Goal: Find contact information: Find contact information

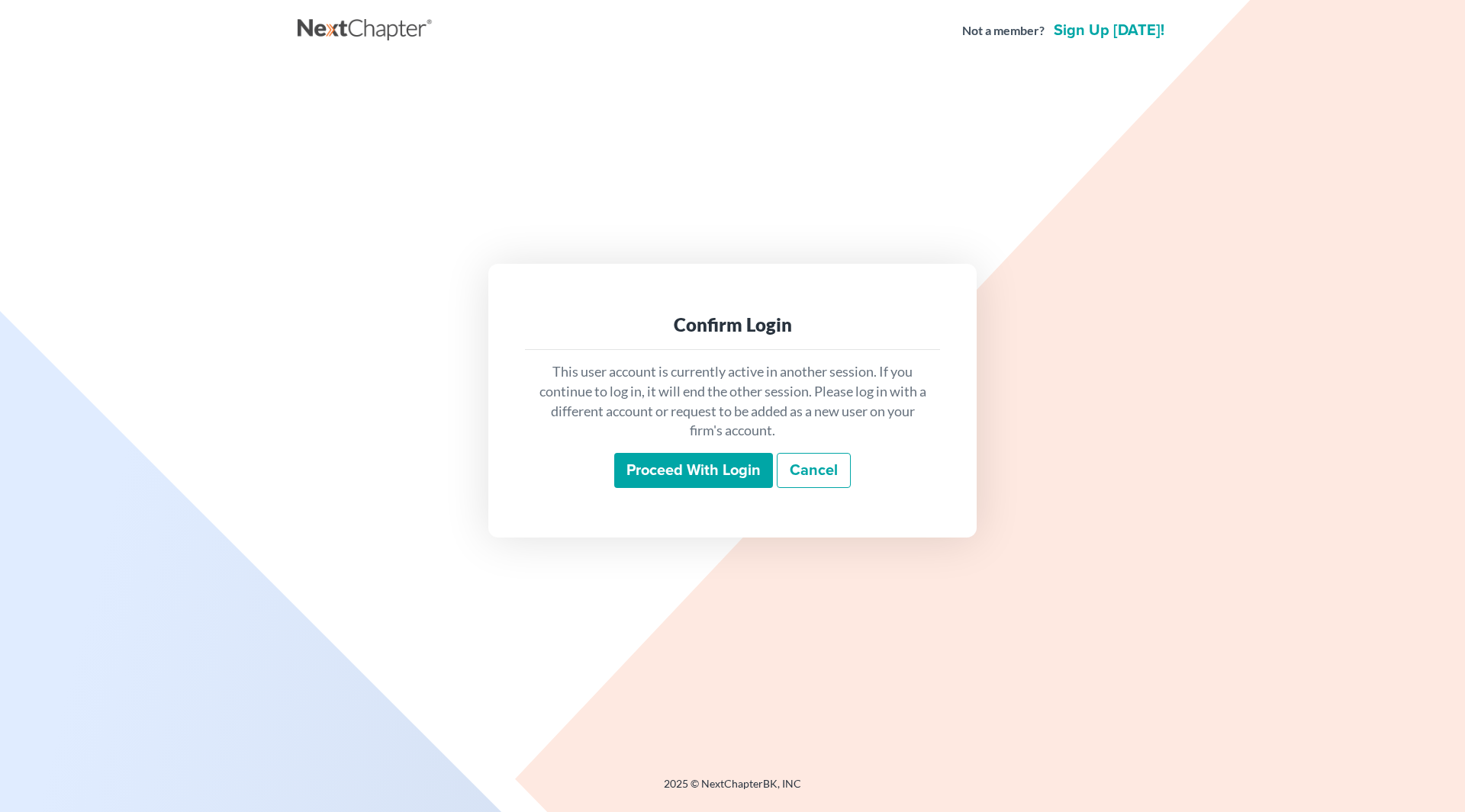
drag, startPoint x: 0, startPoint y: 0, endPoint x: 643, endPoint y: 480, distance: 802.4
click at [643, 480] on input "Proceed with login" at bounding box center [694, 470] width 159 height 35
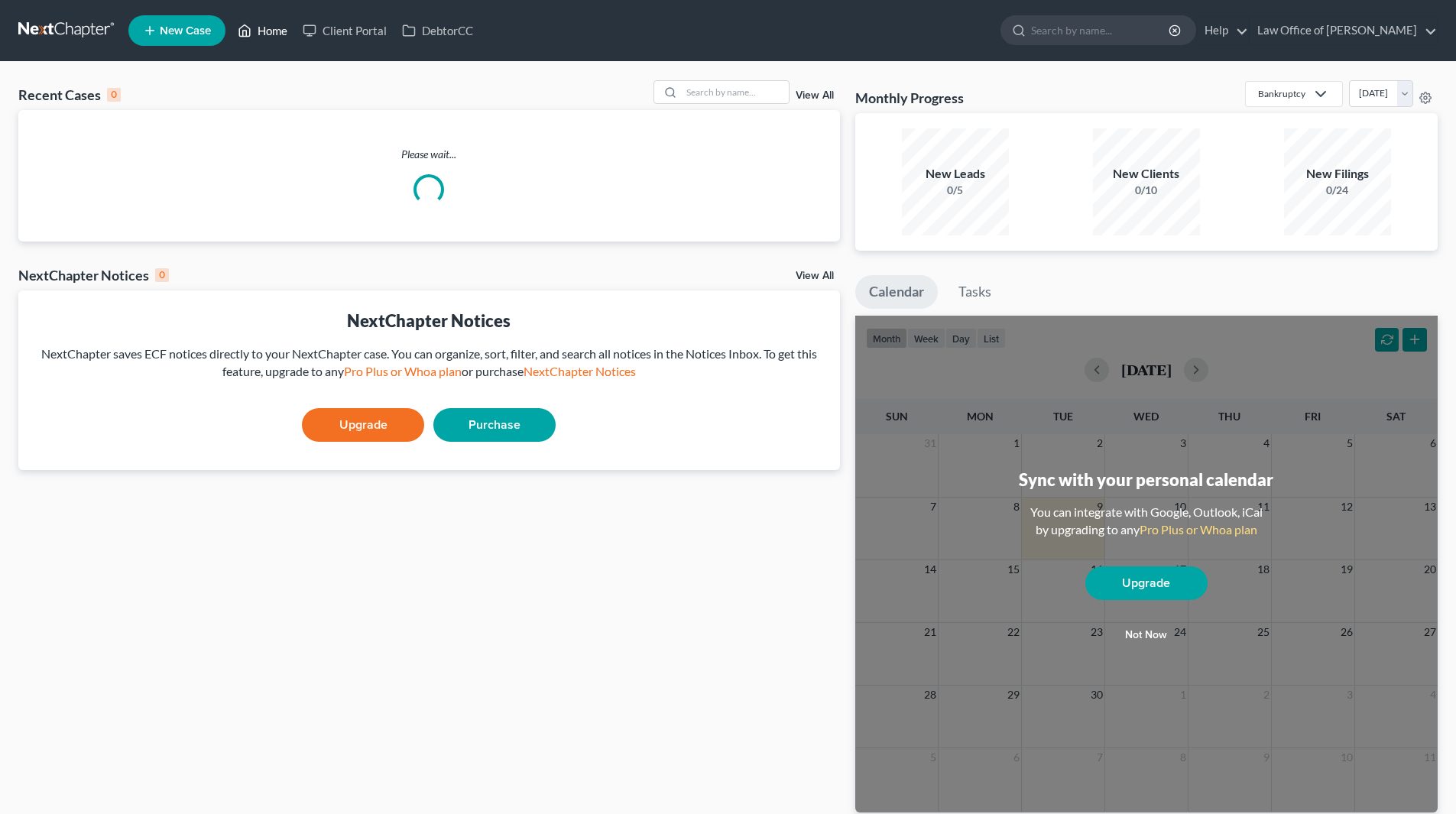
click at [279, 26] on link "Home" at bounding box center [263, 30] width 65 height 28
click at [696, 97] on input "search" at bounding box center [735, 92] width 107 height 22
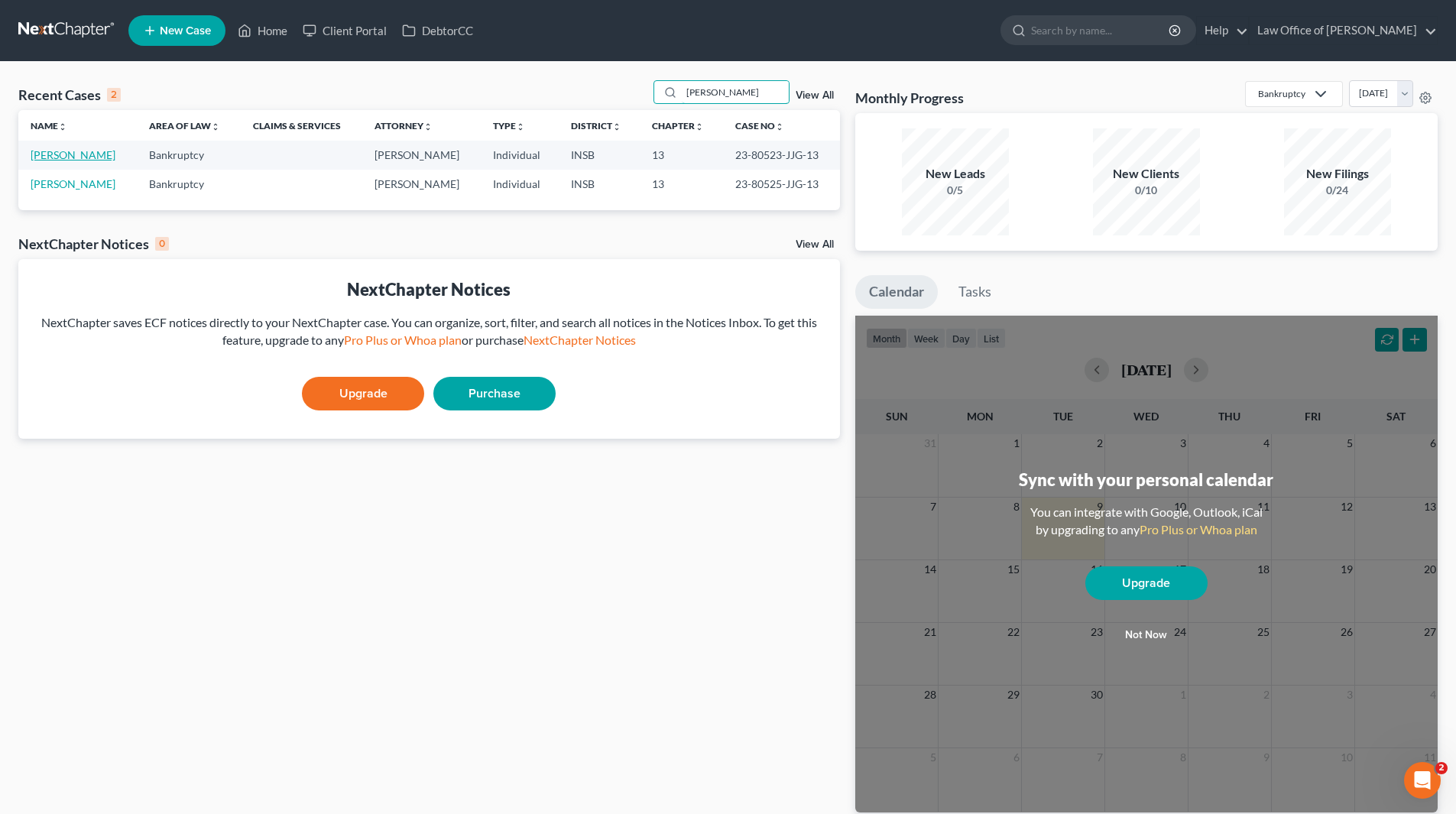
type input "rebman"
click at [84, 157] on link "Rebman, Katie" at bounding box center [73, 155] width 85 height 13
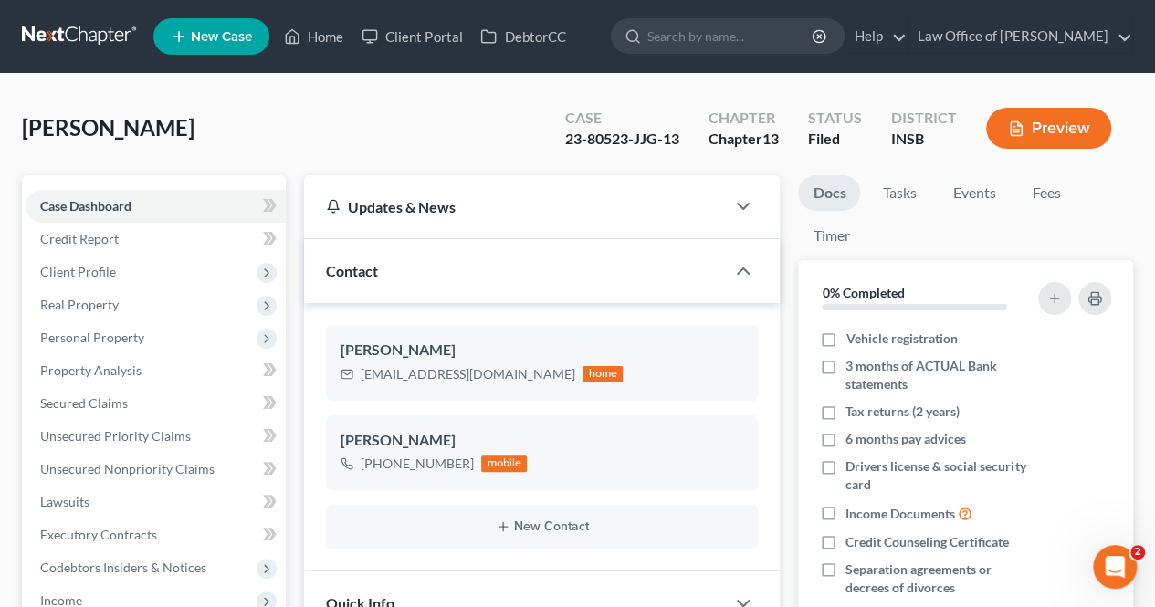
scroll to position [12496, 0]
drag, startPoint x: 361, startPoint y: 373, endPoint x: 509, endPoint y: 388, distance: 149.5
click at [509, 388] on div "Katie Rebman krebman1126@yahoo.com home" at bounding box center [542, 362] width 432 height 75
copy div "krebman1126@yahoo.com"
click at [710, 48] on input "search" at bounding box center [730, 36] width 167 height 34
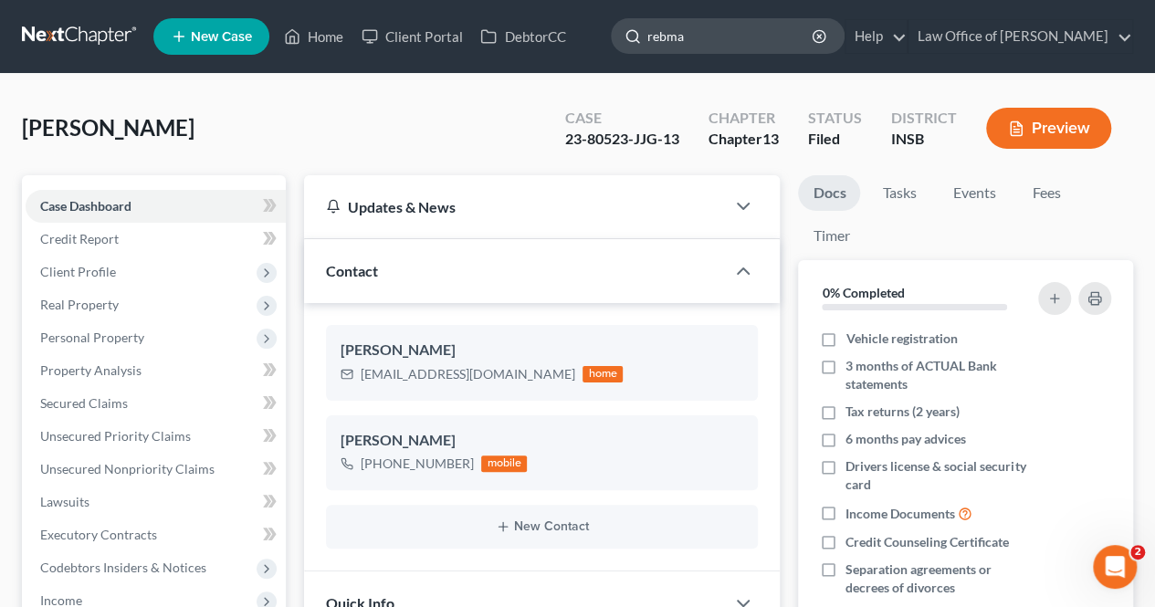
type input "rebman"
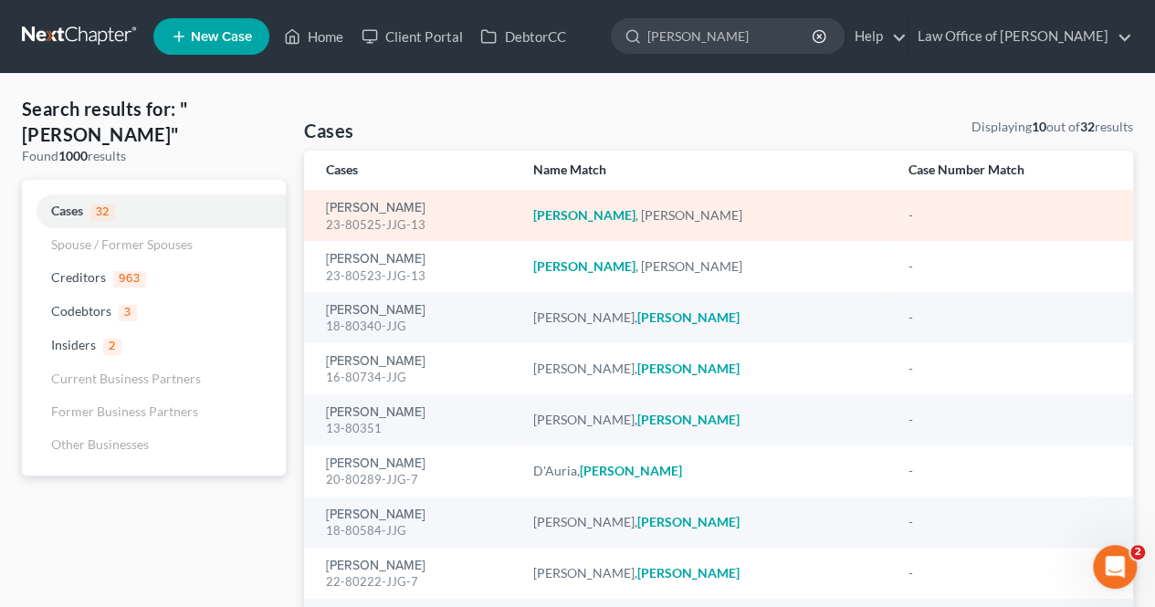
click at [348, 221] on div "23-80525-JJG-13" at bounding box center [414, 224] width 177 height 17
click at [618, 221] on em "Rebman" at bounding box center [584, 215] width 102 height 16
click at [615, 214] on em "Rebman" at bounding box center [584, 215] width 102 height 16
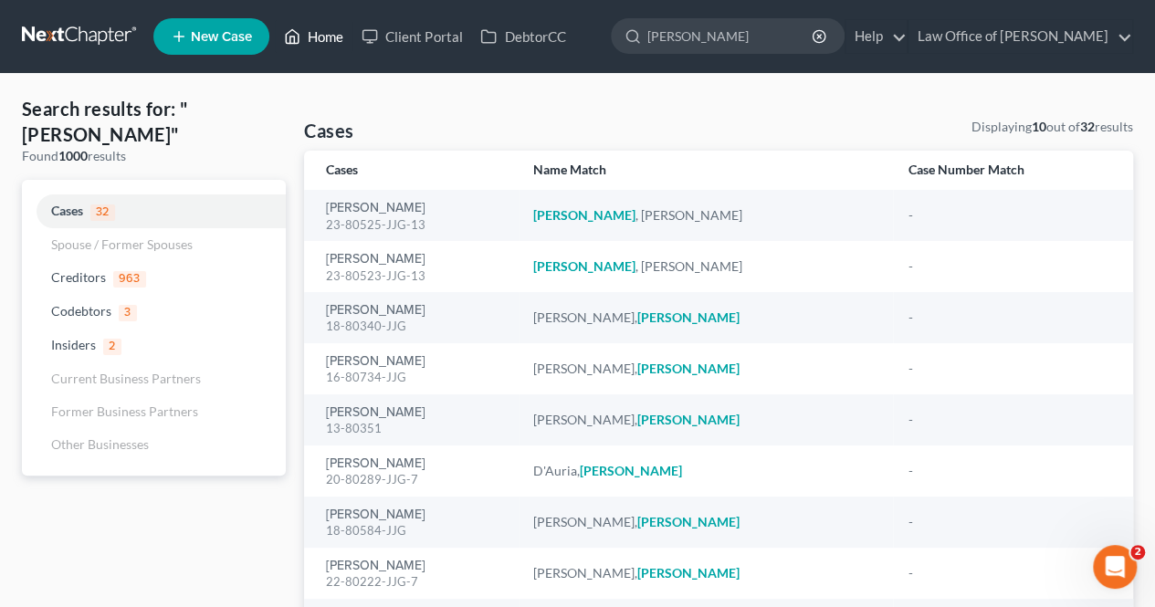
click at [327, 34] on link "Home" at bounding box center [314, 36] width 78 height 33
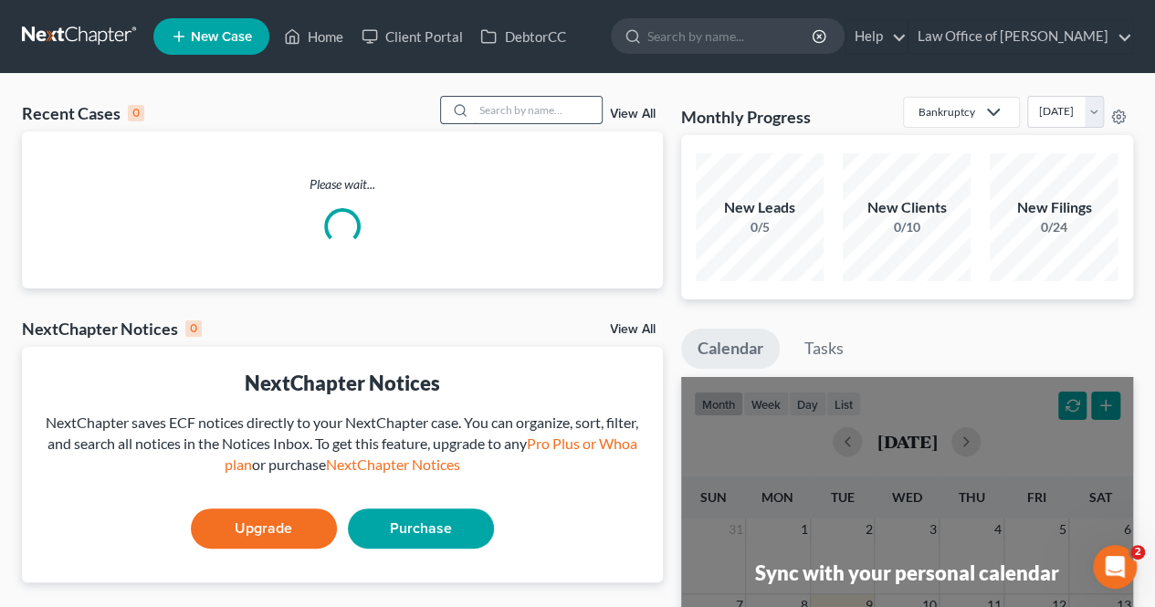
click at [498, 110] on input "search" at bounding box center [538, 110] width 128 height 26
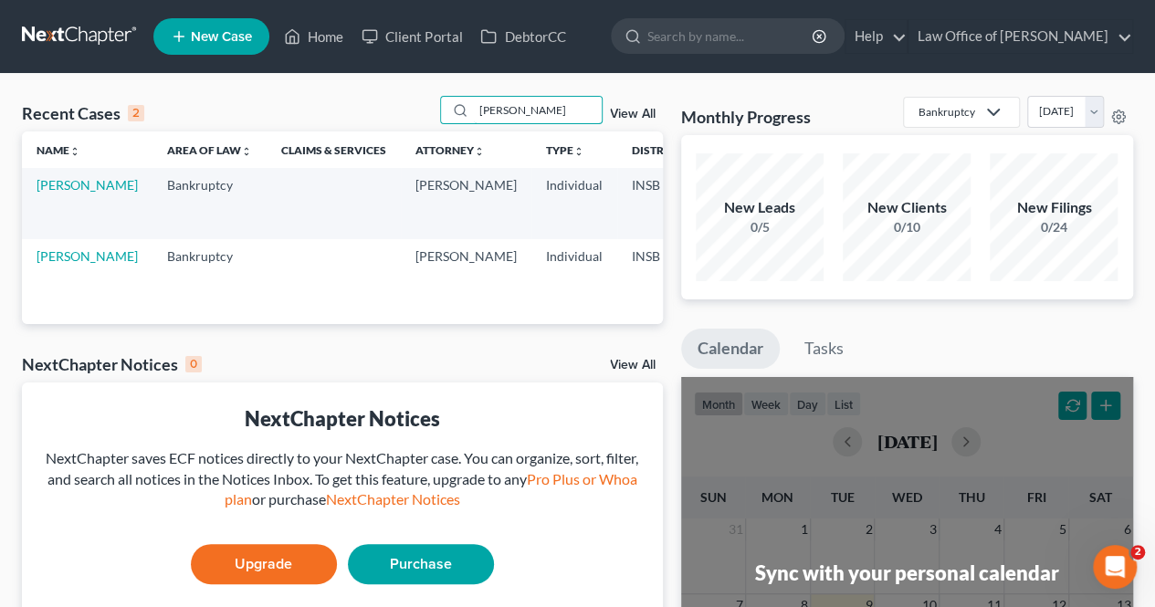
type input "rebman"
click at [58, 263] on td "Rebman, Jeanie" at bounding box center [87, 274] width 131 height 70
click at [55, 264] on td "Rebman, Jeanie" at bounding box center [87, 274] width 131 height 70
click at [47, 257] on link "Rebman, Jeanie" at bounding box center [87, 256] width 101 height 16
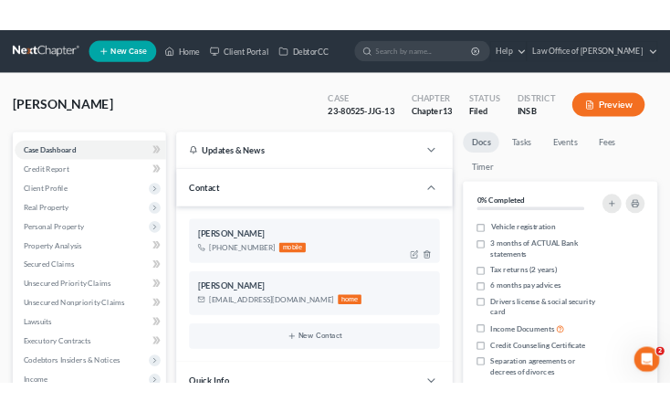
scroll to position [183, 0]
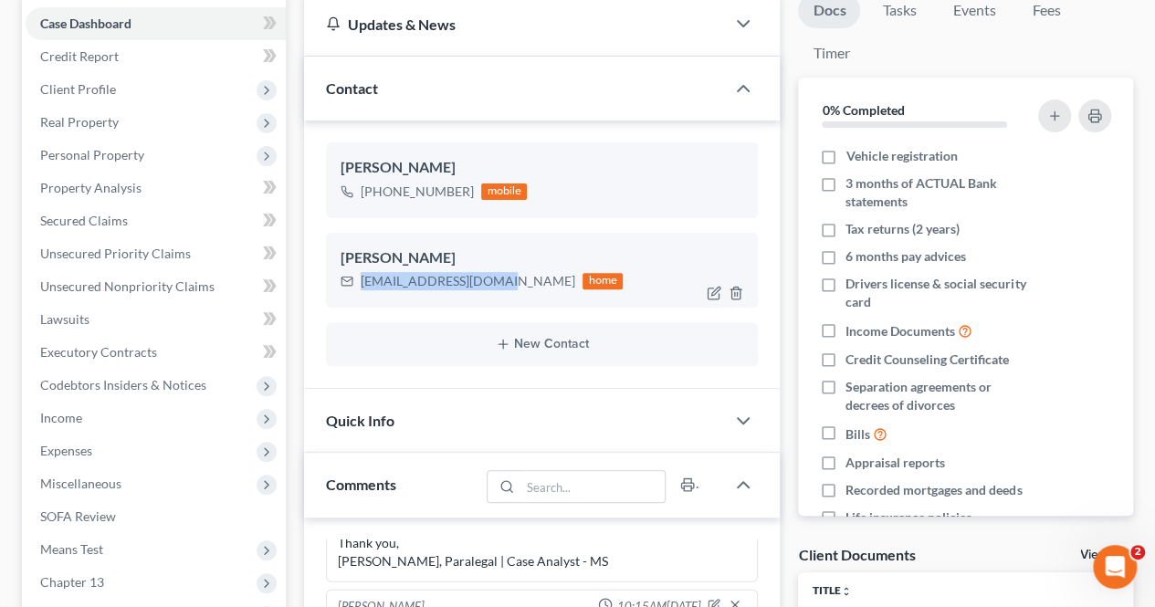
drag, startPoint x: 354, startPoint y: 278, endPoint x: 510, endPoint y: 293, distance: 156.9
click at [510, 293] on div "Jeanie Rebman krebman1126@yahoo.com home" at bounding box center [542, 270] width 432 height 75
copy div "krebman1126@yahoo.com"
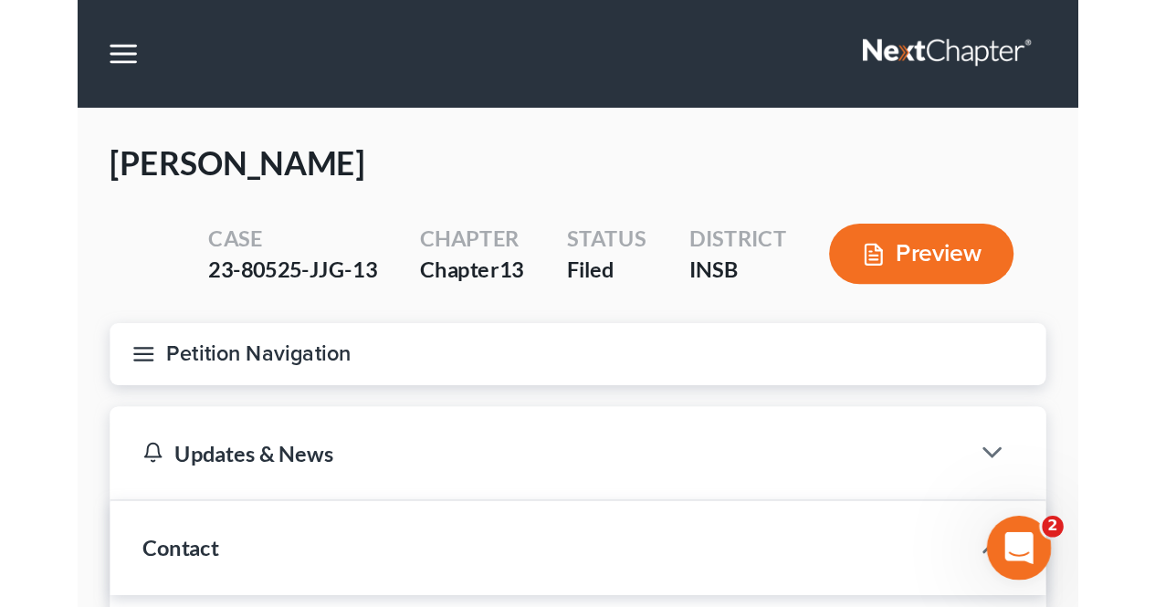
scroll to position [5950, 0]
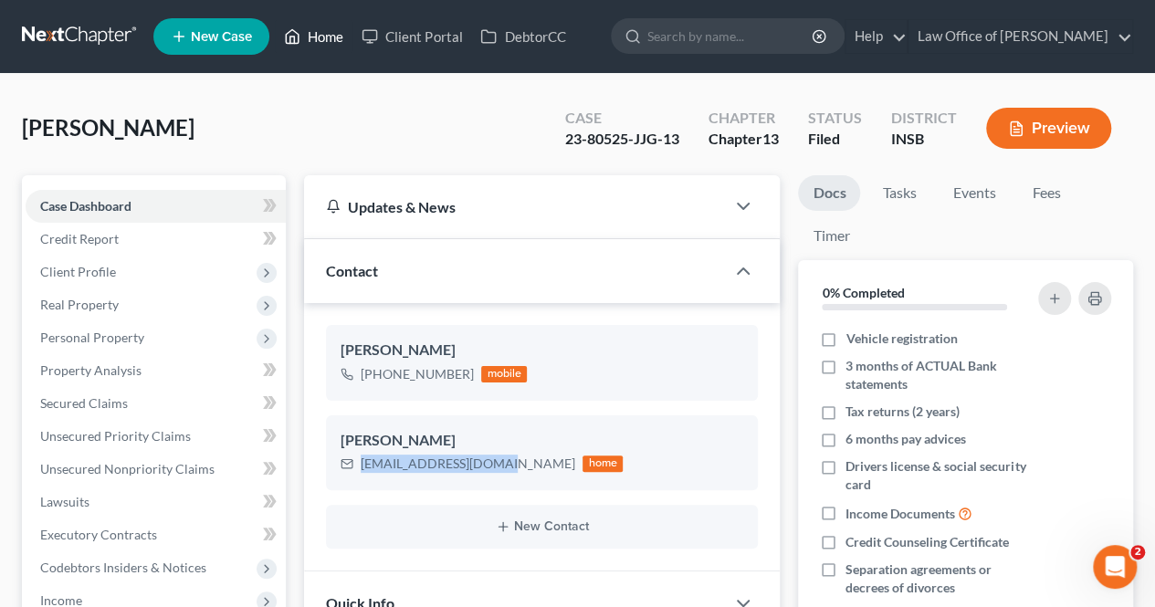
click at [343, 39] on link "Home" at bounding box center [314, 36] width 78 height 33
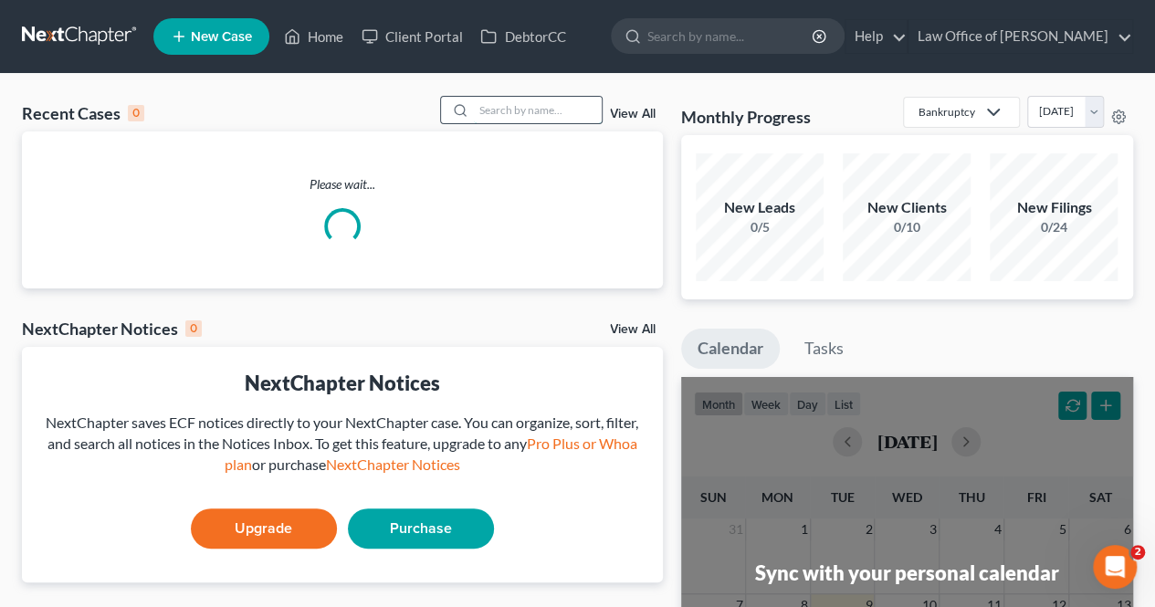
click at [505, 109] on input "search" at bounding box center [538, 110] width 128 height 26
type input "g"
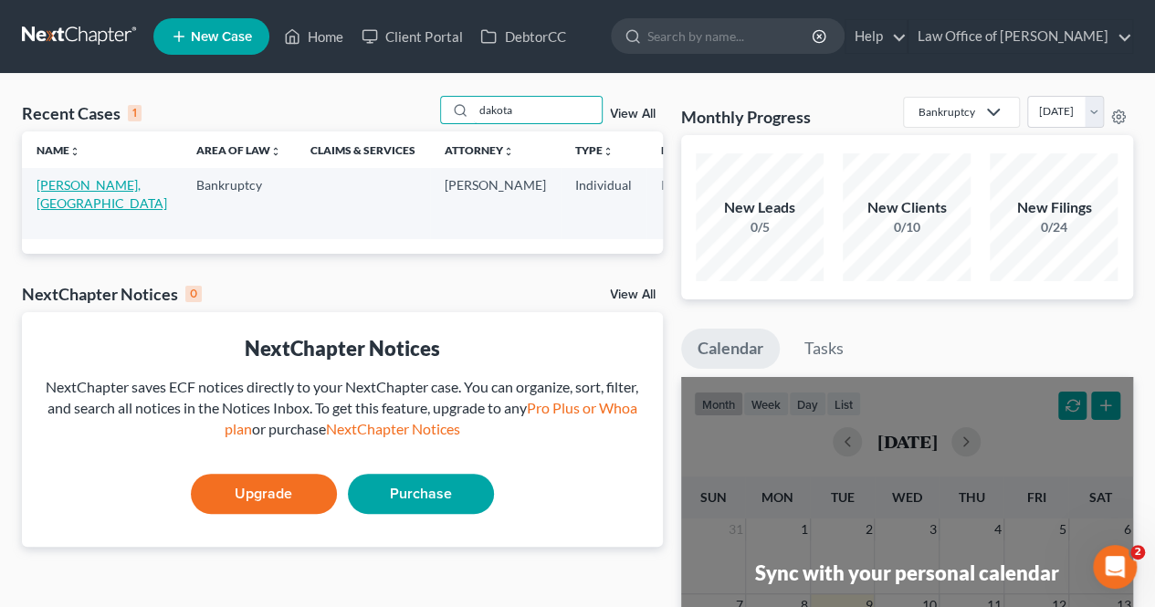
type input "dakota"
click at [66, 178] on link "Greenlee, Dakota" at bounding box center [102, 194] width 131 height 34
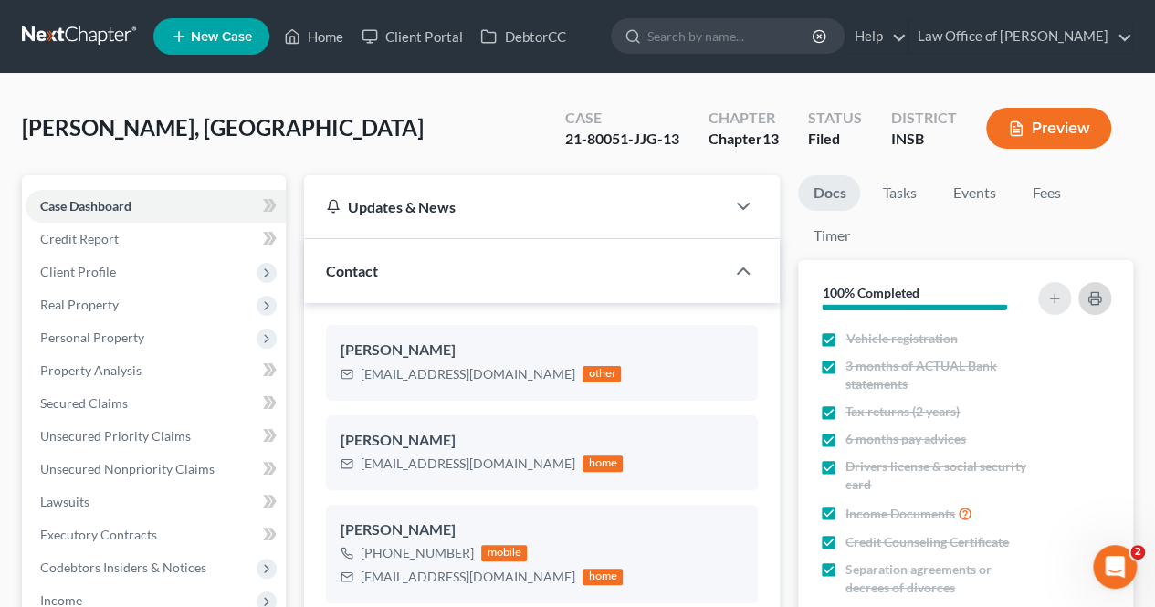
scroll to position [13438, 0]
copy div "dakotagreenlee9992@gmail.com"
drag, startPoint x: 362, startPoint y: 458, endPoint x: 543, endPoint y: 470, distance: 182.1
click at [543, 470] on div "dakotagreenlee9992@gmail.com" at bounding box center [468, 464] width 215 height 18
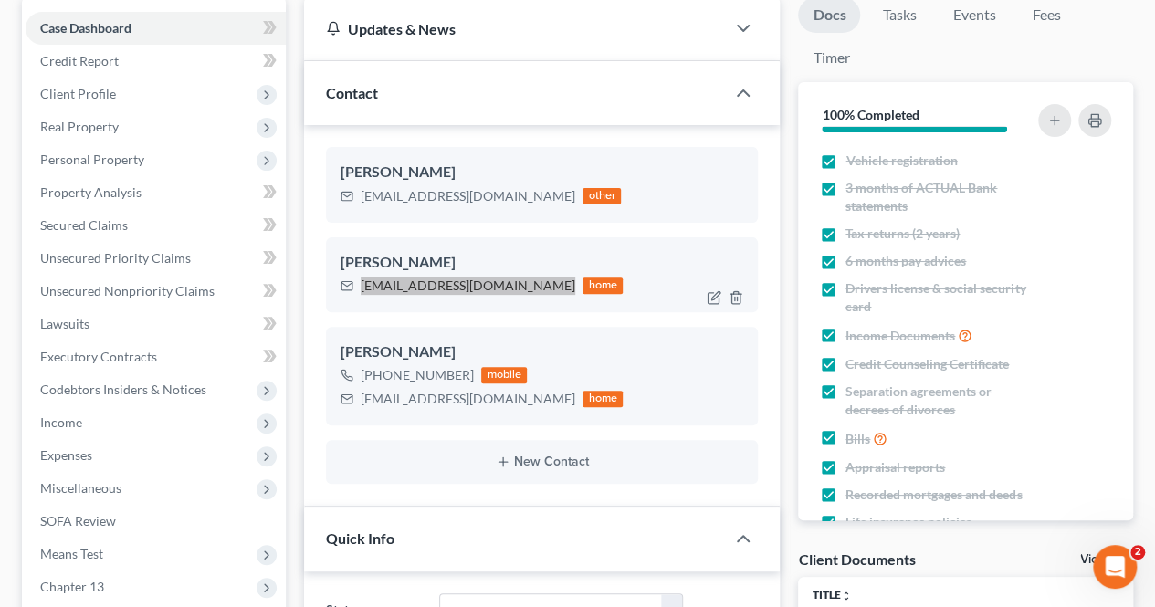
scroll to position [183, 0]
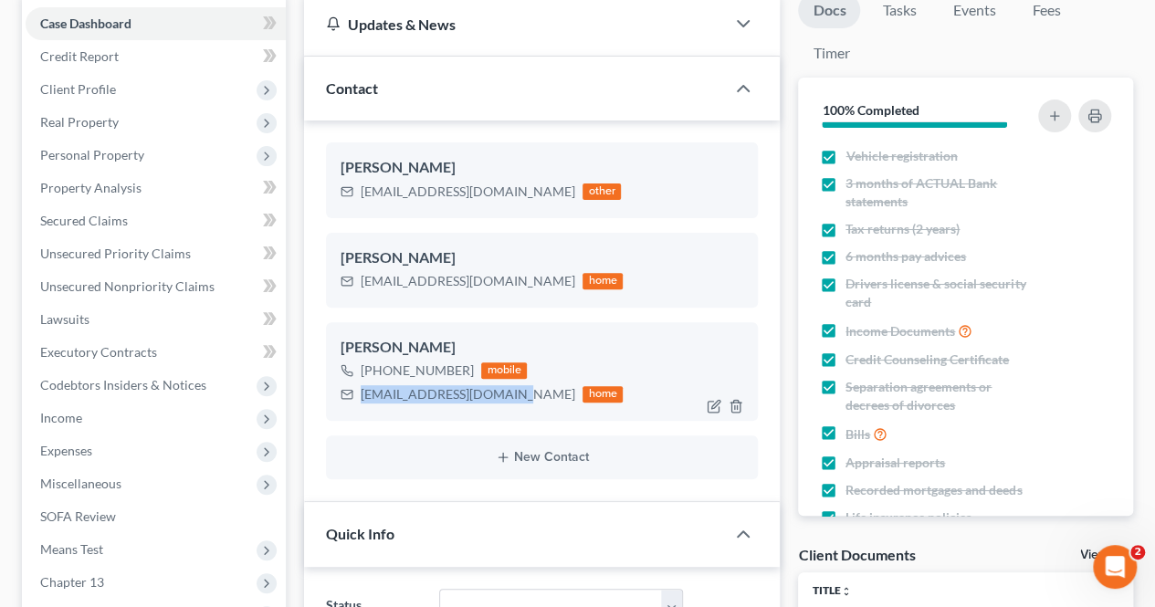
drag, startPoint x: 361, startPoint y: 399, endPoint x: 506, endPoint y: 416, distance: 146.2
click at [506, 416] on div "Dakota Greenlee +1 (812) 298-6651 mobile jack1harvey@hotmail.com home" at bounding box center [542, 371] width 432 height 99
copy div "jack1harvey@hotmail.com"
drag, startPoint x: 383, startPoint y: 369, endPoint x: 447, endPoint y: 381, distance: 65.9
click at [456, 378] on div "+1 (812) 298-6651" at bounding box center [417, 371] width 113 height 18
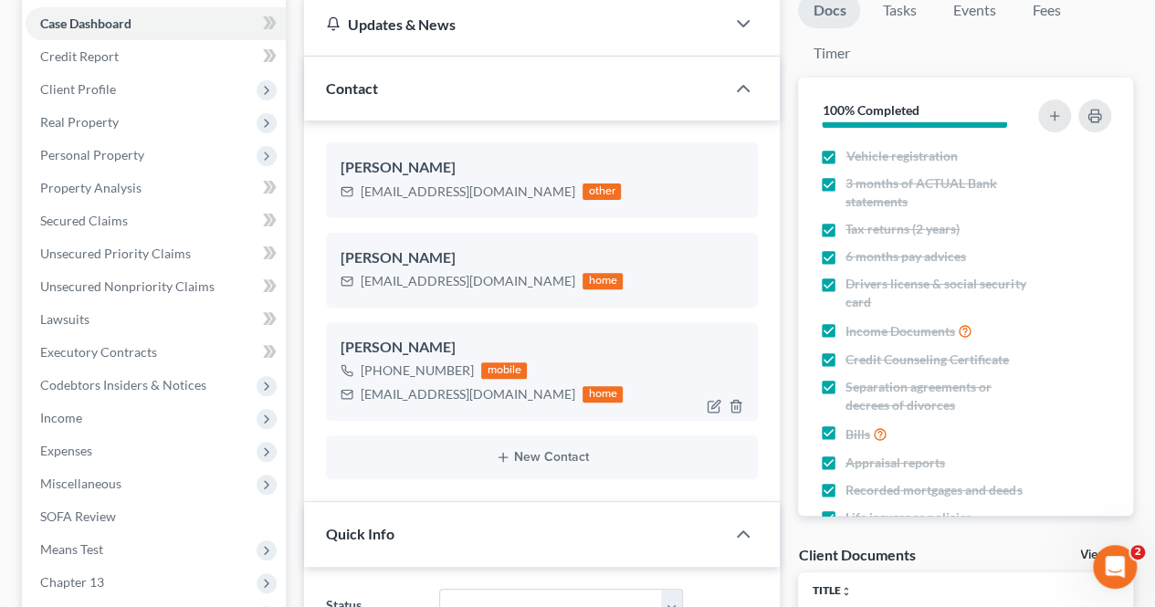
click at [438, 383] on div "jack1harvey@hotmail.com home" at bounding box center [482, 395] width 282 height 24
drag, startPoint x: 382, startPoint y: 367, endPoint x: 466, endPoint y: 374, distance: 84.3
click at [466, 374] on div "+1 (812) 298-6651" at bounding box center [417, 371] width 113 height 18
copy div "812) 298-6651"
